Goal: Task Accomplishment & Management: Manage account settings

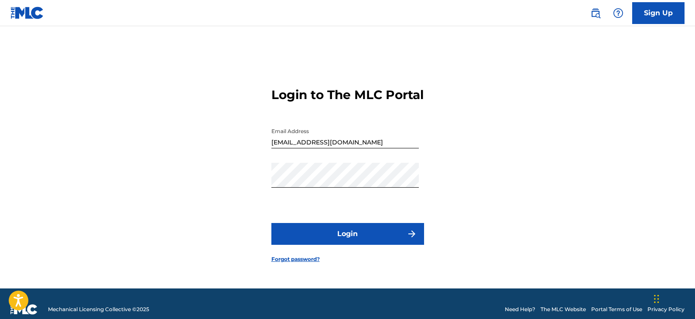
click at [406, 242] on button "Login" at bounding box center [348, 234] width 153 height 22
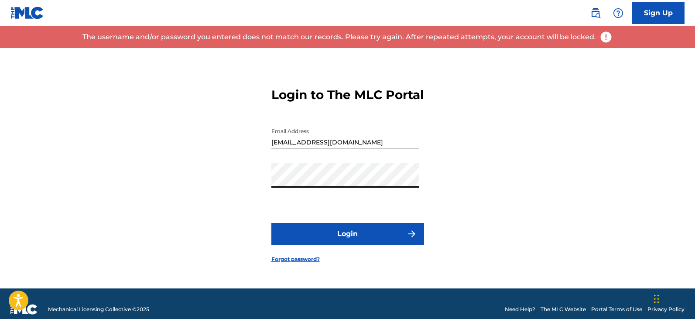
click at [232, 208] on div "Login to The MLC Portal Email Address [EMAIL_ADDRESS][DOMAIN_NAME] Password Log…" at bounding box center [347, 168] width 611 height 241
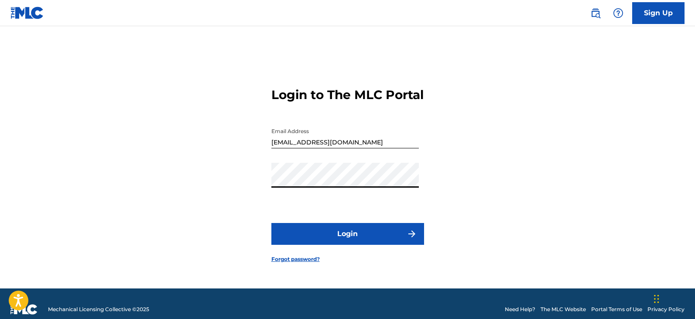
click at [272, 223] on button "Login" at bounding box center [348, 234] width 153 height 22
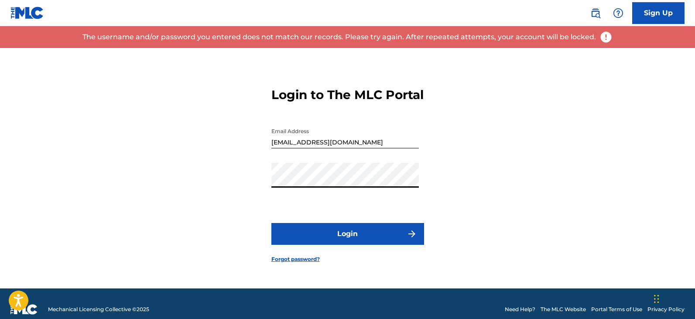
click at [231, 191] on div "Login to The MLC Portal Email Address [EMAIL_ADDRESS][DOMAIN_NAME] Password Log…" at bounding box center [347, 168] width 611 height 241
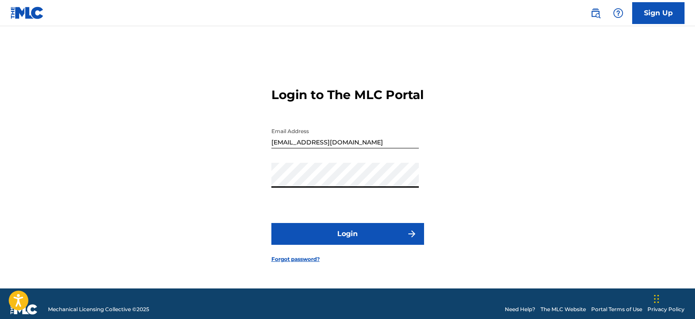
click at [410, 239] on img "submit" at bounding box center [412, 234] width 10 height 10
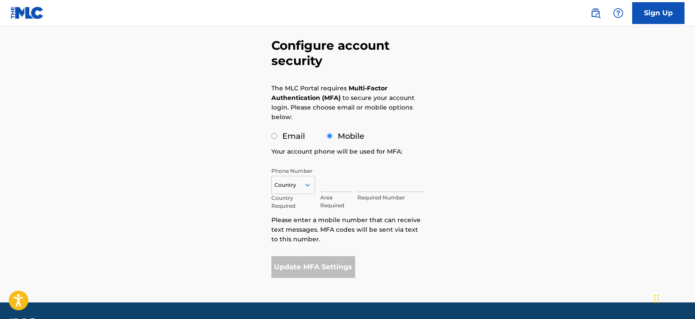
scroll to position [50, 0]
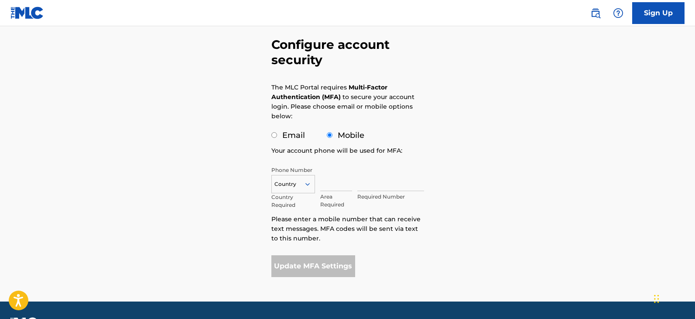
click at [274, 135] on input "Email" at bounding box center [275, 135] width 6 height 6
radio input "true"
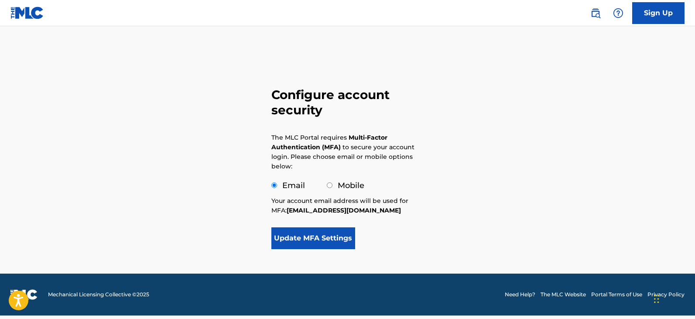
click at [322, 243] on button "Update MFA Settings" at bounding box center [314, 238] width 84 height 22
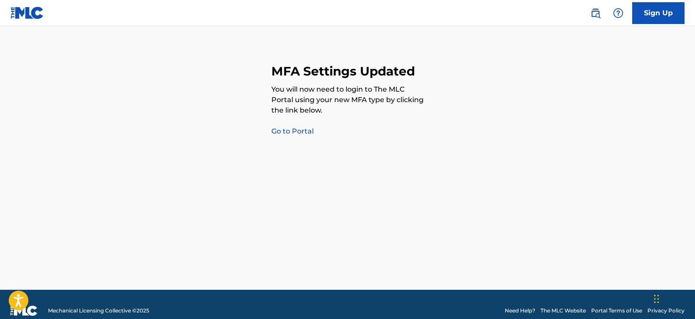
click at [300, 134] on link "Go to Portal" at bounding box center [293, 131] width 42 height 8
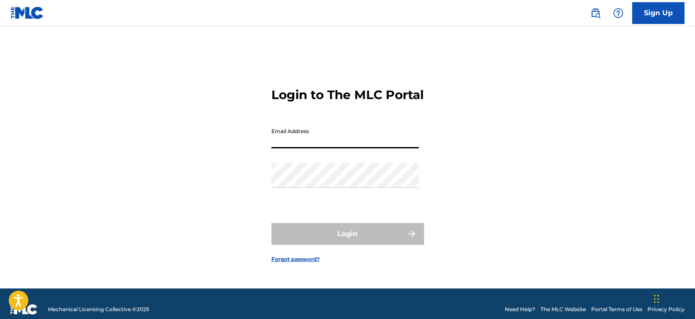
click at [335, 148] on input "Email Address" at bounding box center [346, 136] width 148 height 25
type input "[EMAIL_ADDRESS][DOMAIN_NAME]"
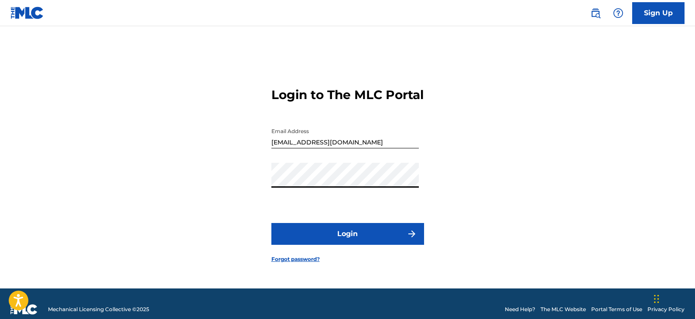
click at [392, 238] on button "Login" at bounding box center [348, 234] width 153 height 22
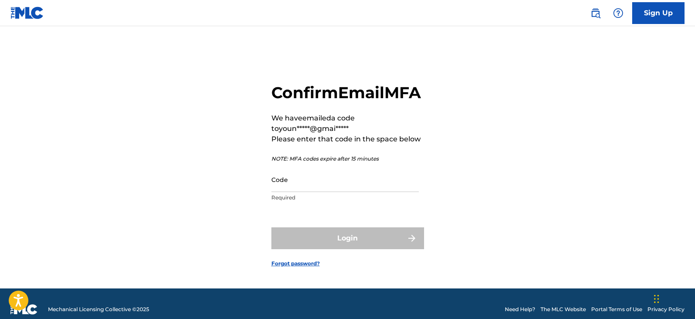
click at [319, 192] on input "Code" at bounding box center [346, 179] width 148 height 25
paste input "327260"
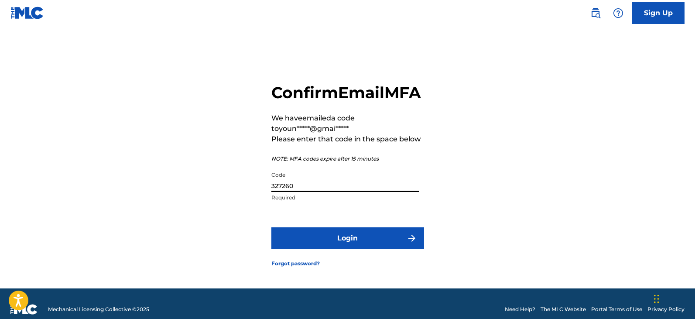
type input "327260"
click at [347, 248] on button "Login" at bounding box center [348, 238] width 153 height 22
